Goal: Navigation & Orientation: Find specific page/section

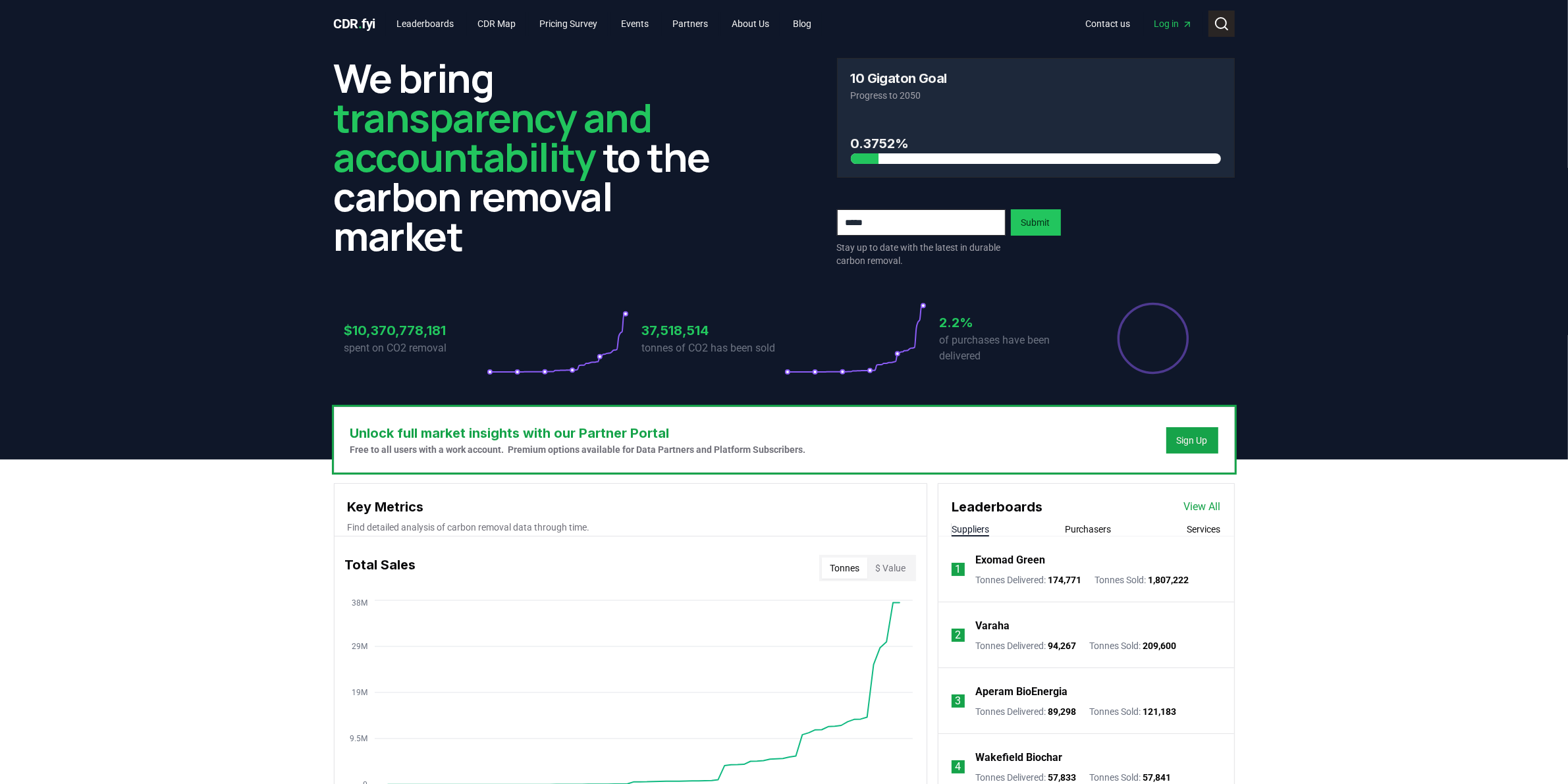
click at [1217, 24] on icon at bounding box center [1221, 23] width 16 height 16
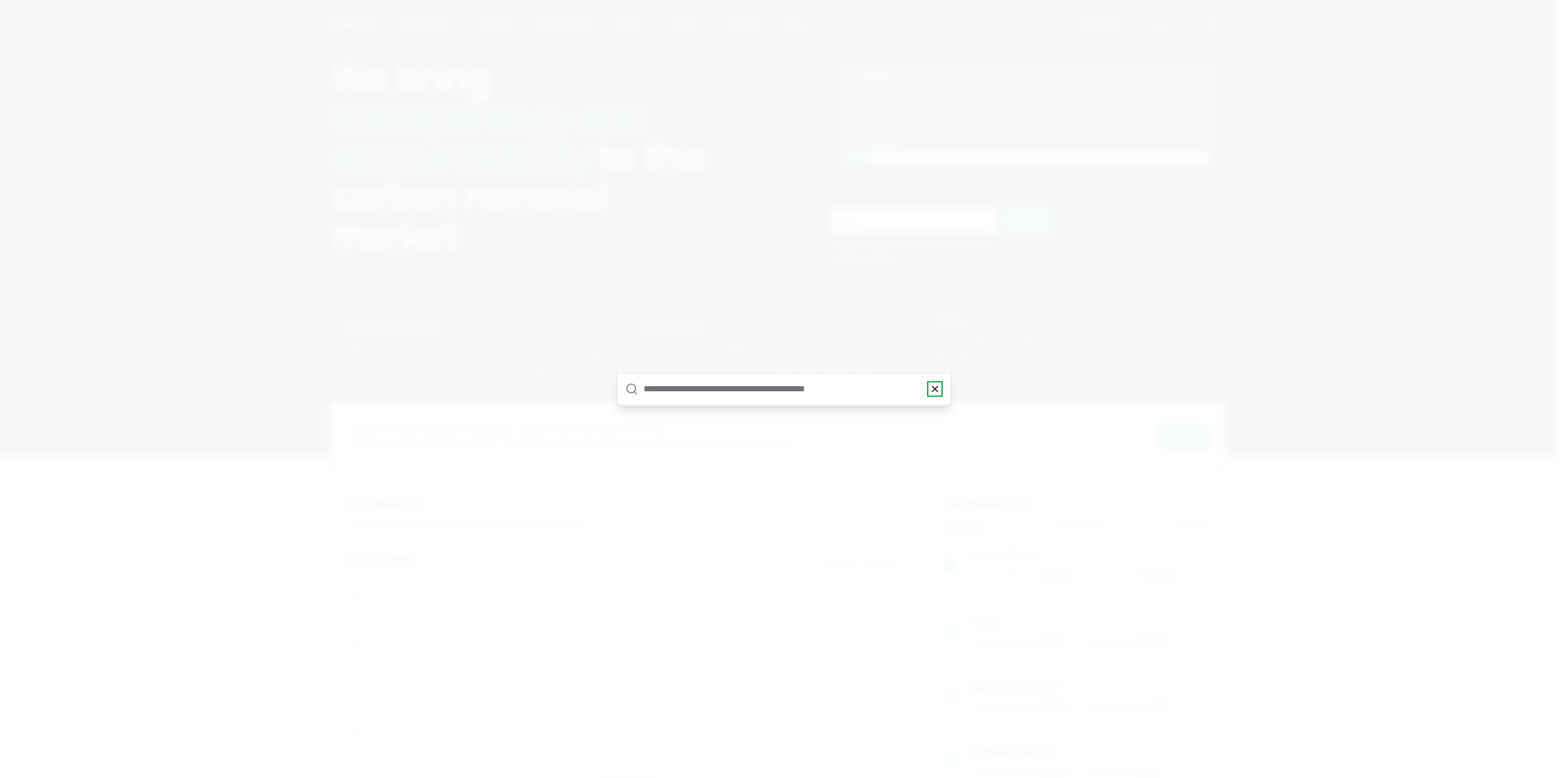
click at [935, 389] on icon "button" at bounding box center [935, 389] width 5 height 5
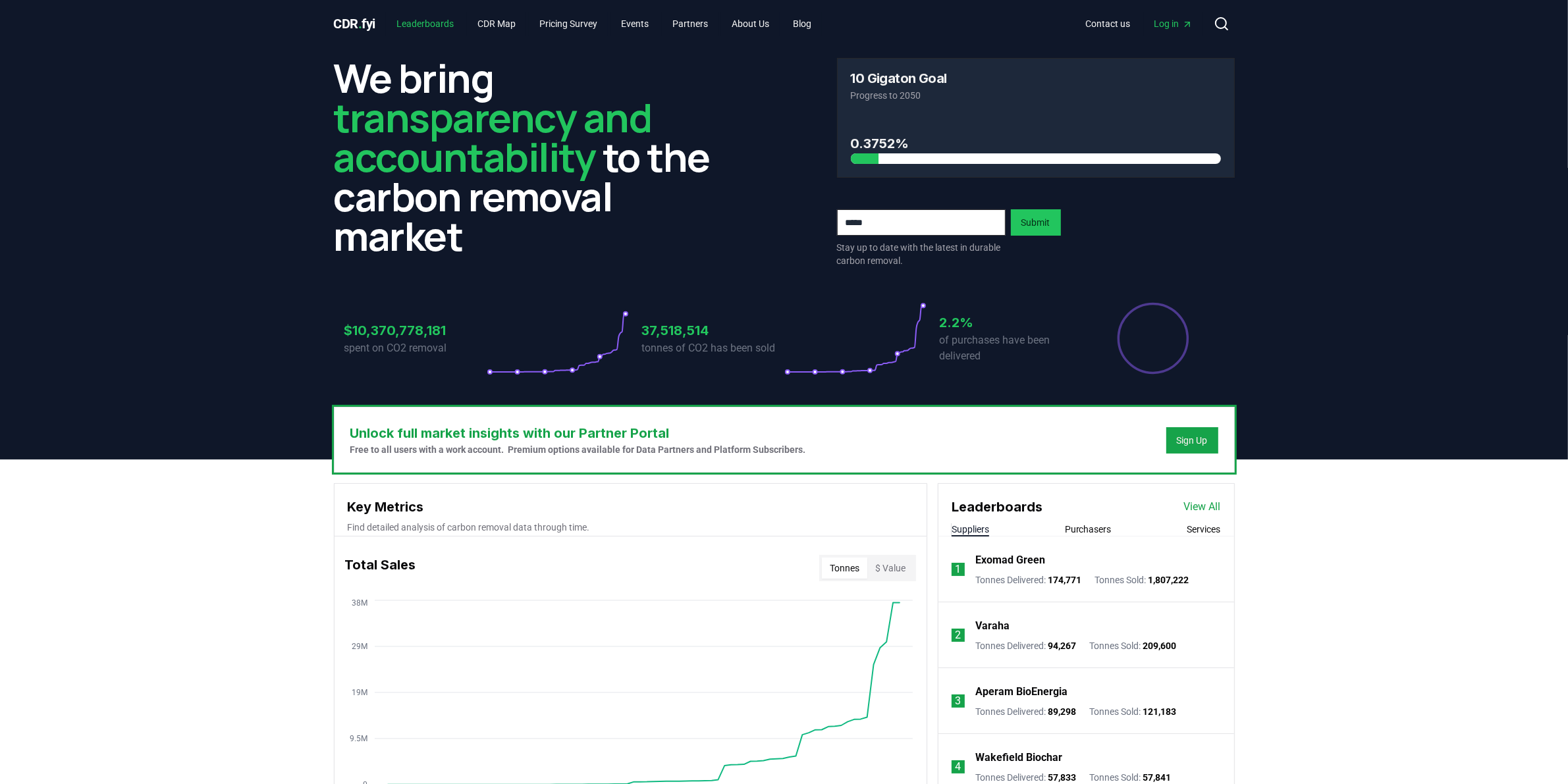
click at [442, 15] on link "Leaderboards" at bounding box center [424, 24] width 78 height 24
